Goal: Information Seeking & Learning: Learn about a topic

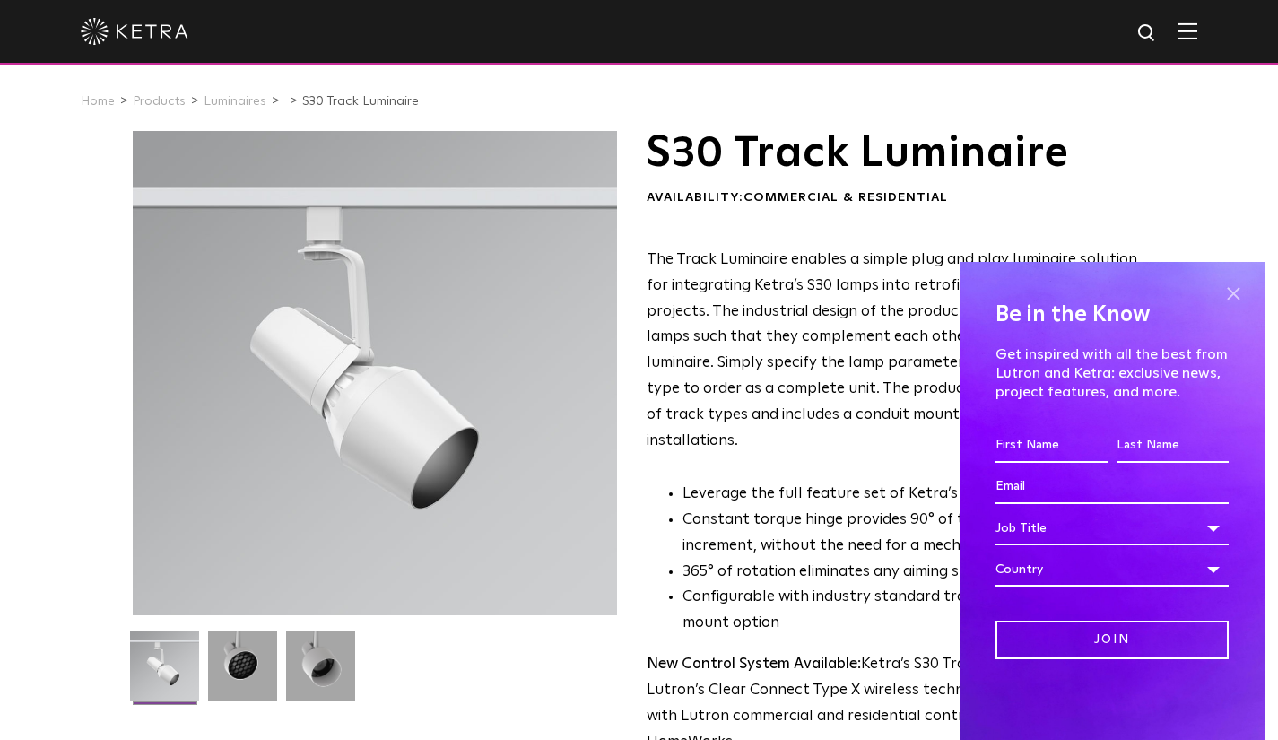
click at [1231, 291] on span at bounding box center [1233, 293] width 27 height 27
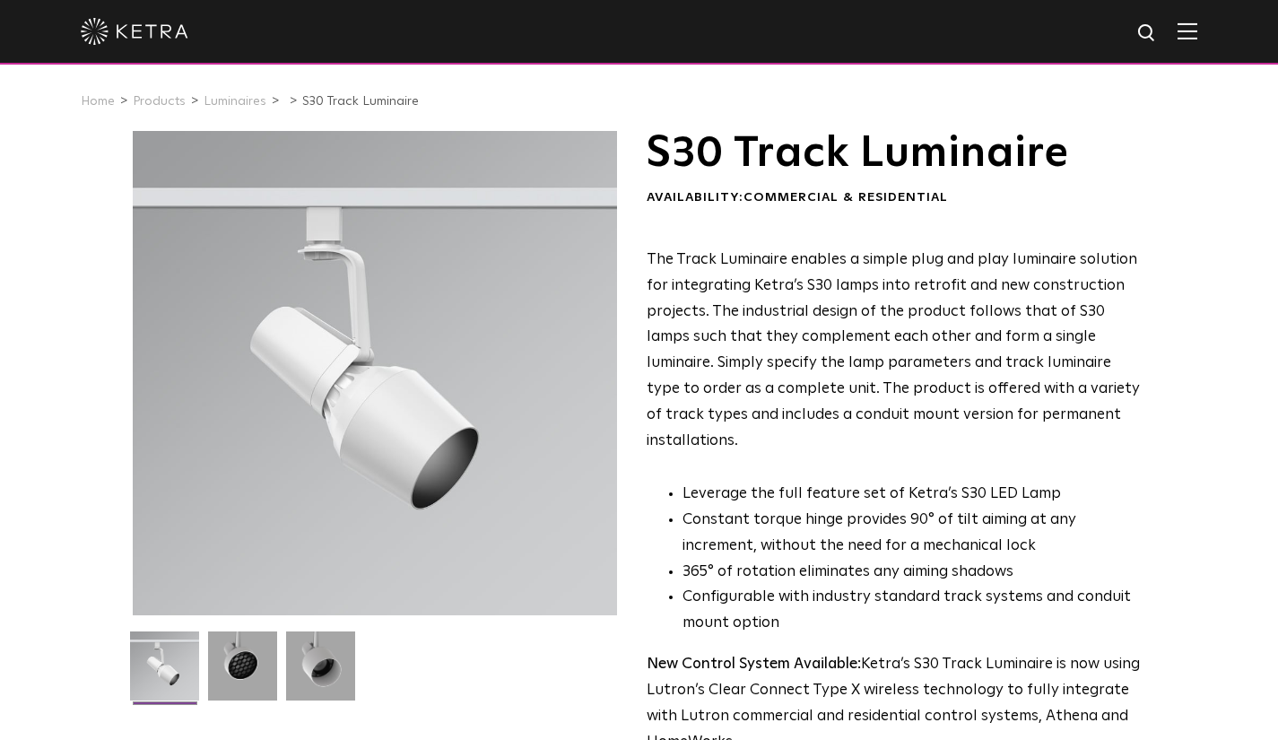
click at [703, 45] on div at bounding box center [639, 31] width 1116 height 63
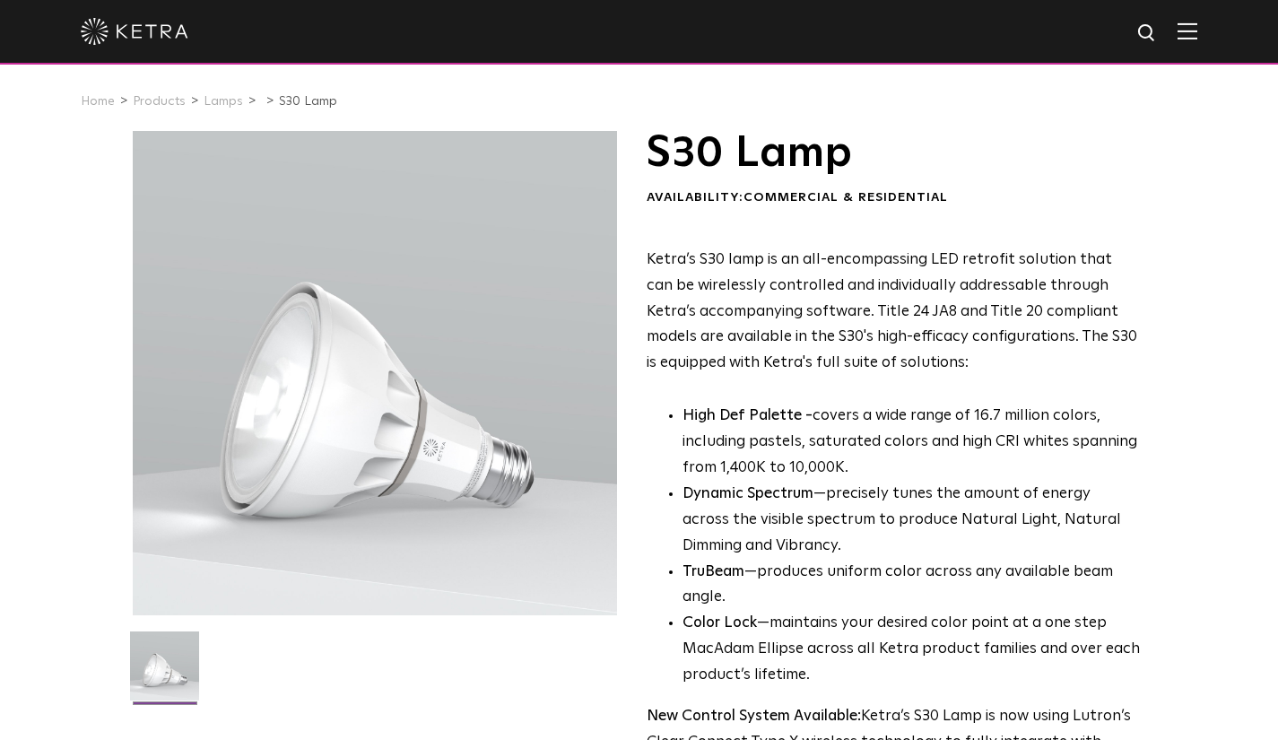
click at [889, 371] on span "Ketra’s S30 lamp is an all-encompassing LED retrofit solution that can be wirel…" at bounding box center [892, 311] width 491 height 119
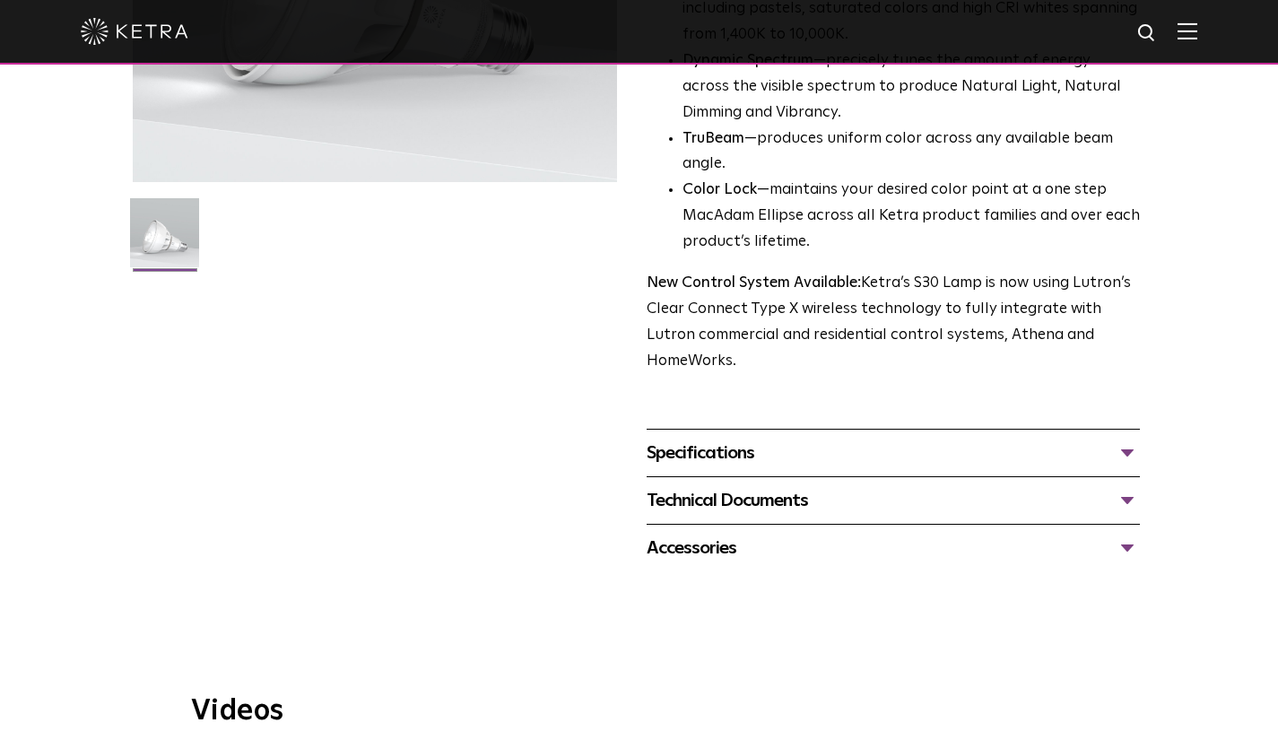
scroll to position [448, 0]
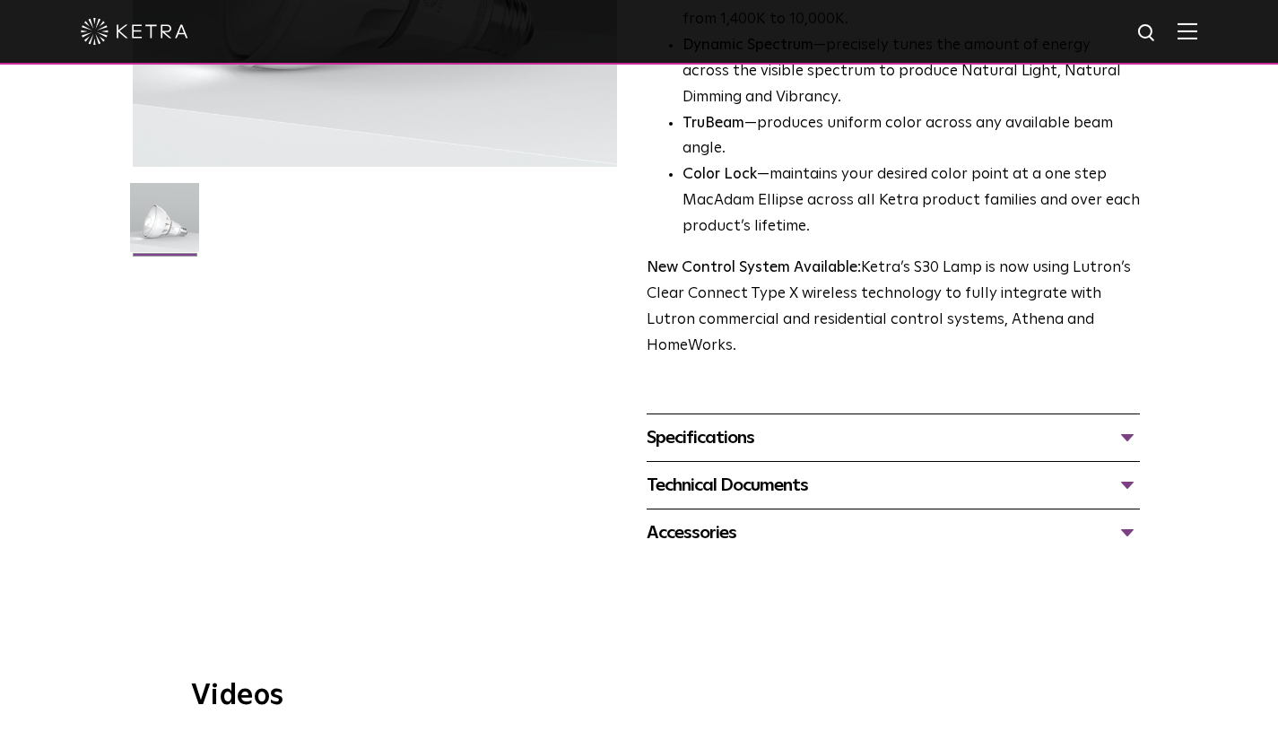
click at [977, 291] on p "New Control System Available: Ketra’s S30 Lamp is now using Lutron’s Clear Conn…" at bounding box center [894, 308] width 494 height 104
click at [975, 270] on div "Ketra’s S30 lamp is an all-encompassing LED retrofit solution that can be wirel…" at bounding box center [894, 79] width 494 height 560
click at [916, 163] on li "TruBeam —produces uniform color across any available beam angle." at bounding box center [911, 137] width 458 height 52
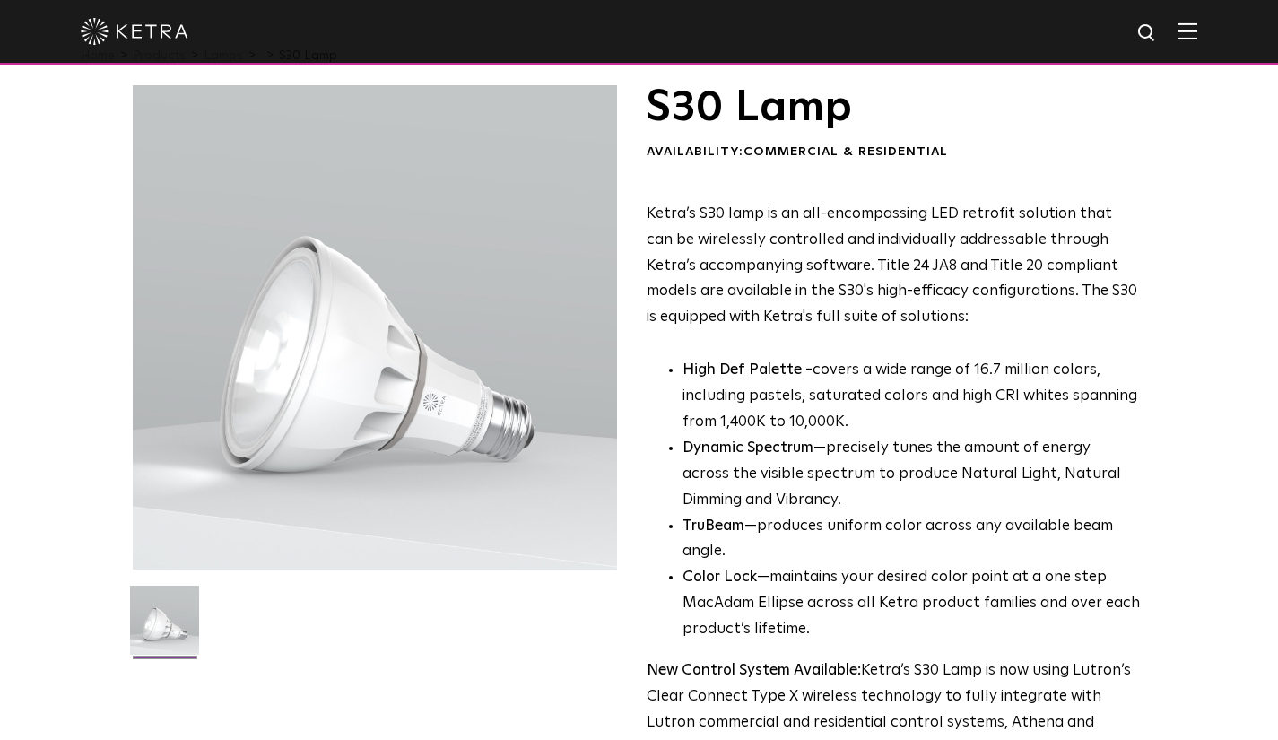
scroll to position [0, 0]
